Goal: Task Accomplishment & Management: Manage account settings

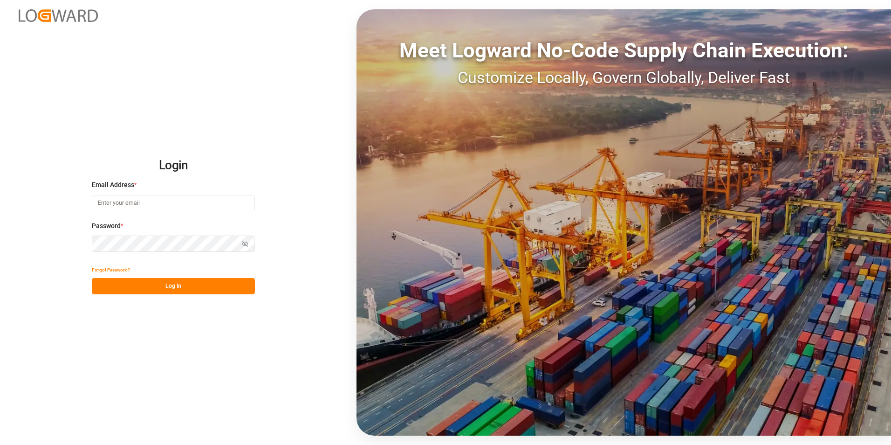
type input "[PERSON_NAME][EMAIL_ADDRESS][PERSON_NAME][DOMAIN_NAME]"
click at [123, 288] on button "Log In" at bounding box center [173, 286] width 163 height 16
drag, startPoint x: 160, startPoint y: 198, endPoint x: 158, endPoint y: 205, distance: 7.5
click at [160, 198] on input "[PERSON_NAME][EMAIL_ADDRESS][PERSON_NAME][DOMAIN_NAME]" at bounding box center [173, 203] width 163 height 16
type input "[PERSON_NAME][EMAIL_ADDRESS][DOMAIN_NAME]"
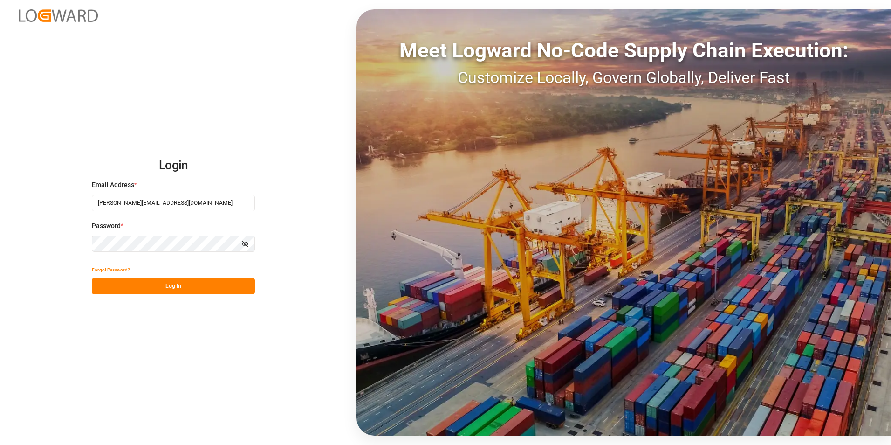
click at [122, 285] on button "Log In" at bounding box center [173, 286] width 163 height 16
